Goal: Task Accomplishment & Management: Manage account settings

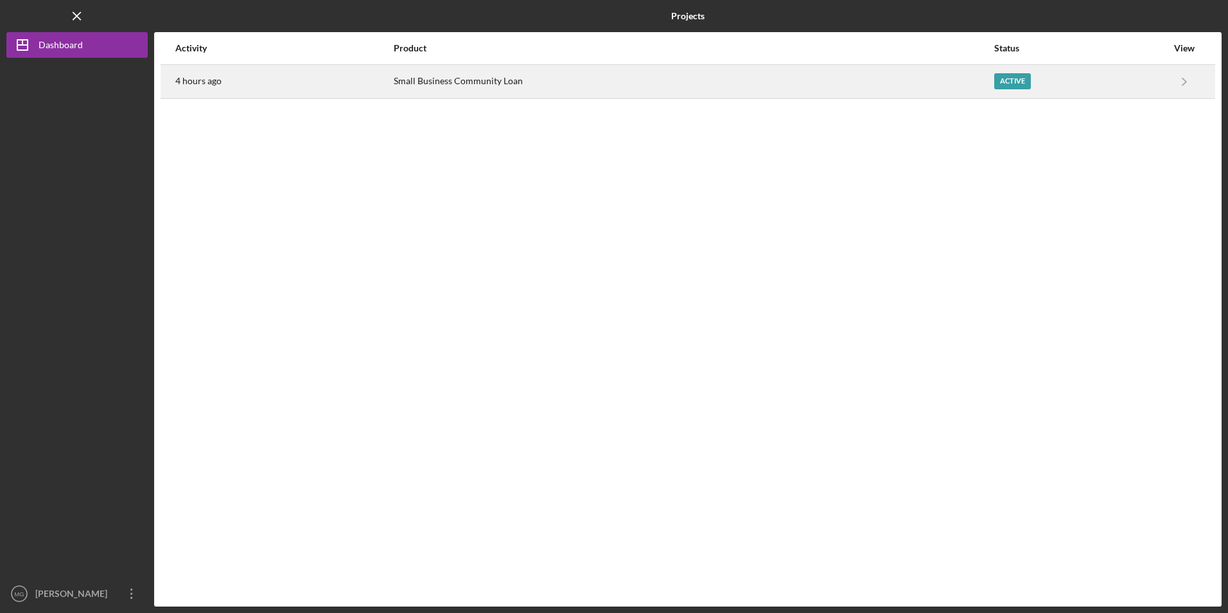
click at [445, 85] on div "Small Business Community Loan" at bounding box center [693, 82] width 599 height 32
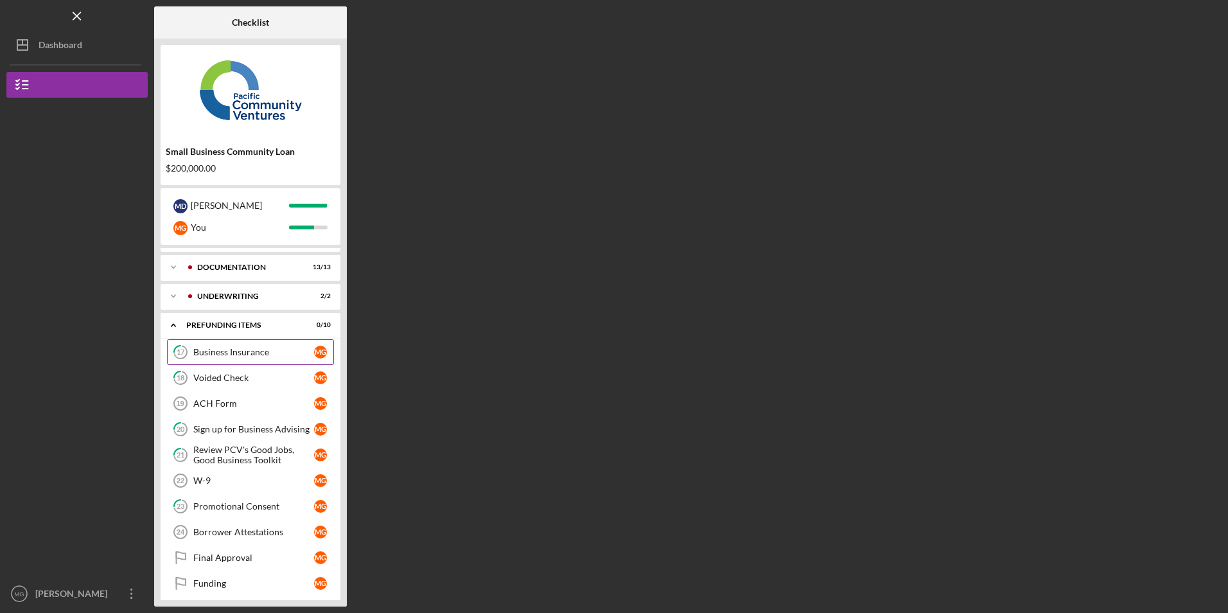
scroll to position [31, 0]
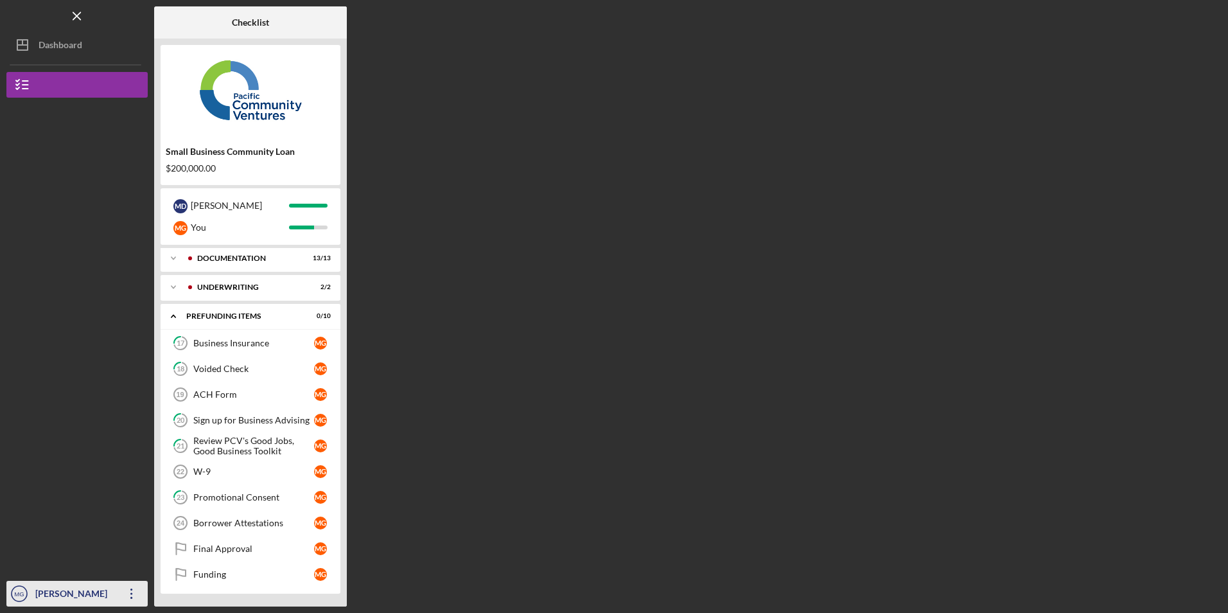
click at [128, 589] on icon "Icon/Overflow" at bounding box center [132, 593] width 32 height 32
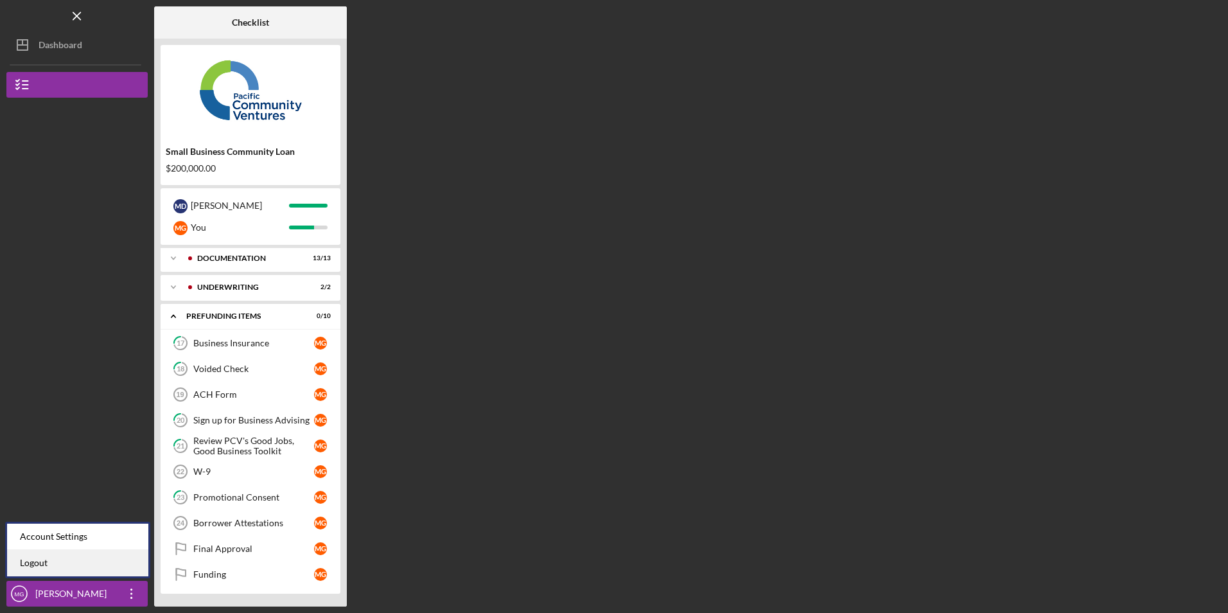
click at [100, 552] on link "Logout" at bounding box center [77, 563] width 141 height 26
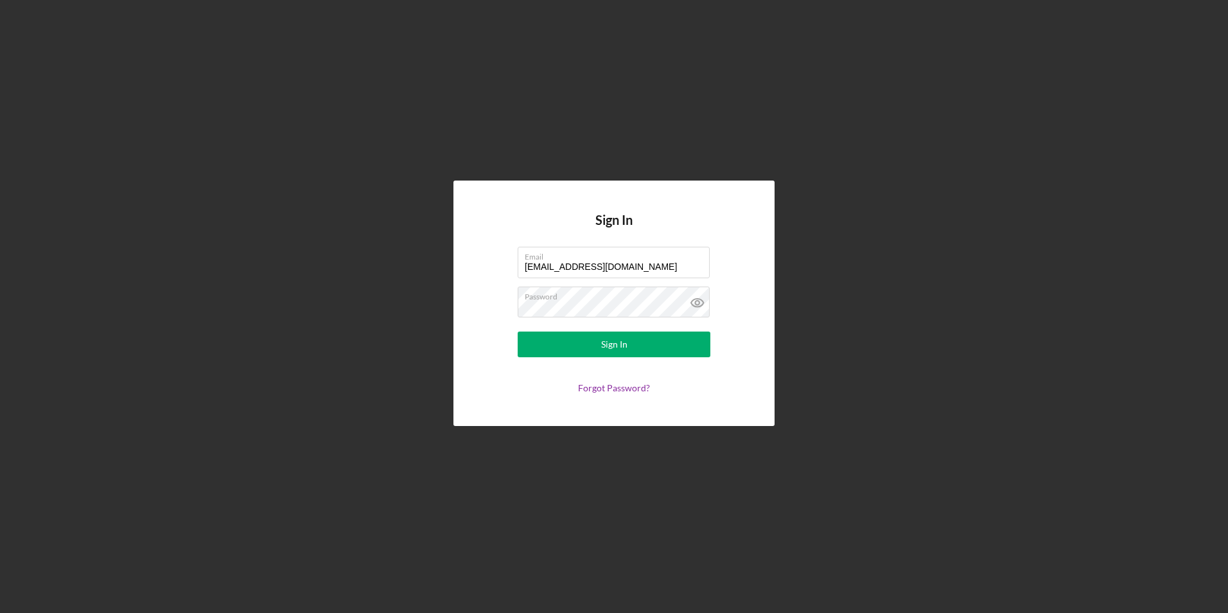
drag, startPoint x: 661, startPoint y: 269, endPoint x: 384, endPoint y: 246, distance: 277.8
click at [384, 246] on div "Sign In Email [EMAIL_ADDRESS][DOMAIN_NAME] Password Sign In Forgot Password?" at bounding box center [613, 303] width 1215 height 606
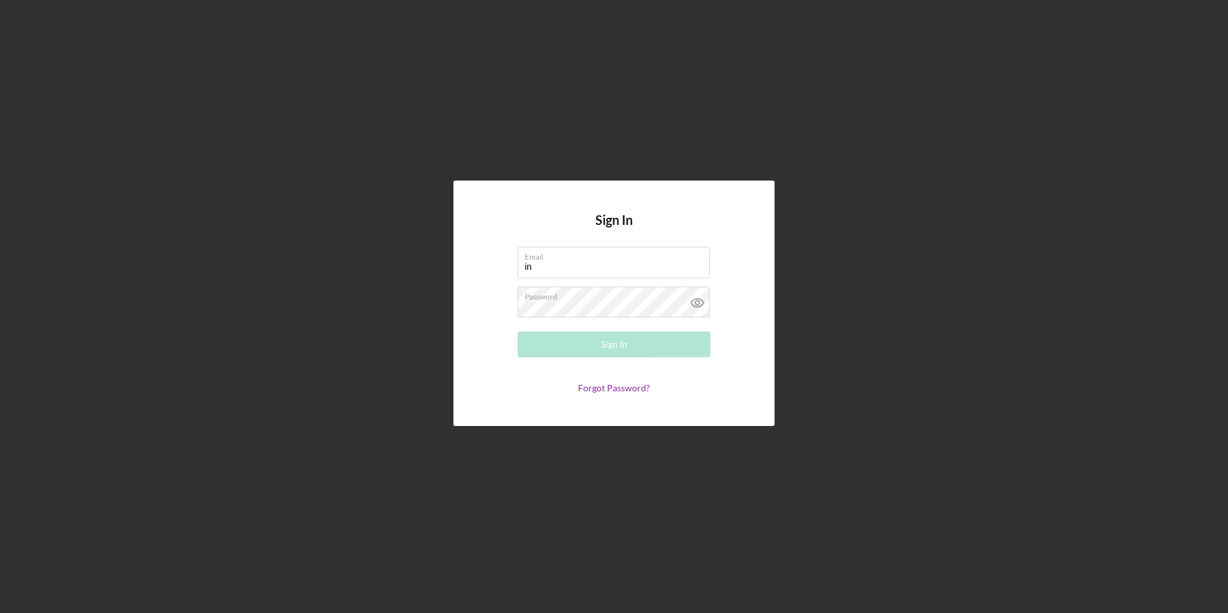
type input "[EMAIL_ADDRESS][DOMAIN_NAME]"
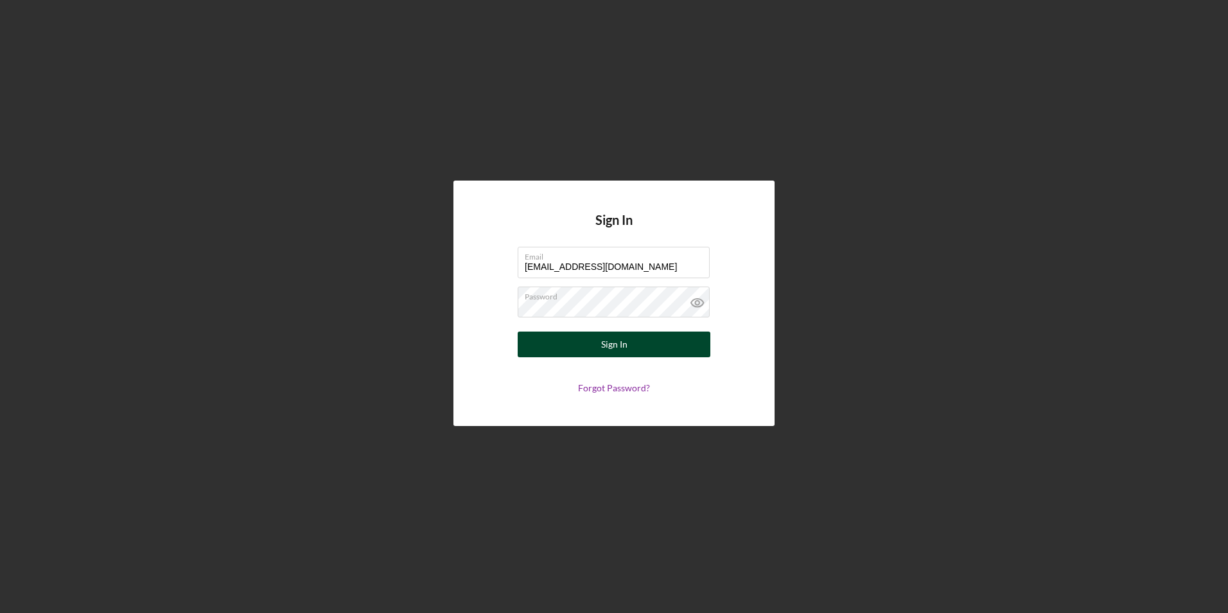
click at [584, 345] on button "Sign In" at bounding box center [614, 344] width 193 height 26
